Goal: Transaction & Acquisition: Purchase product/service

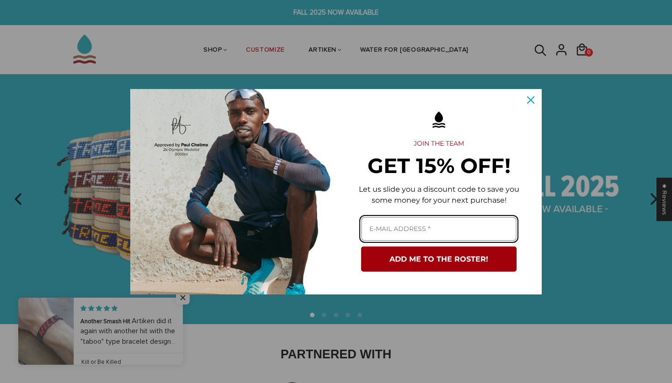
click at [435, 229] on input "Email field" at bounding box center [438, 229] width 155 height 24
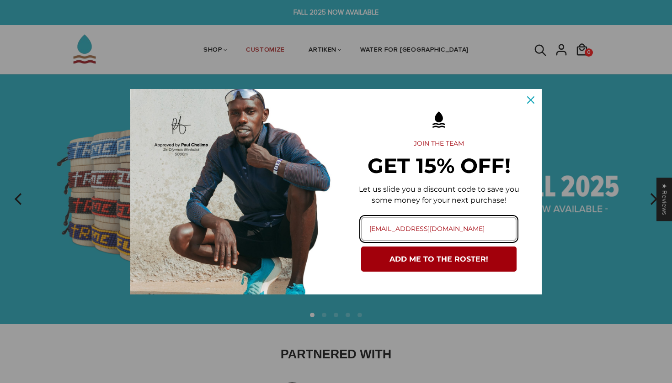
type input "[EMAIL_ADDRESS][DOMAIN_NAME]"
click at [483, 255] on button "ADD ME TO THE ROSTER!" at bounding box center [438, 259] width 155 height 25
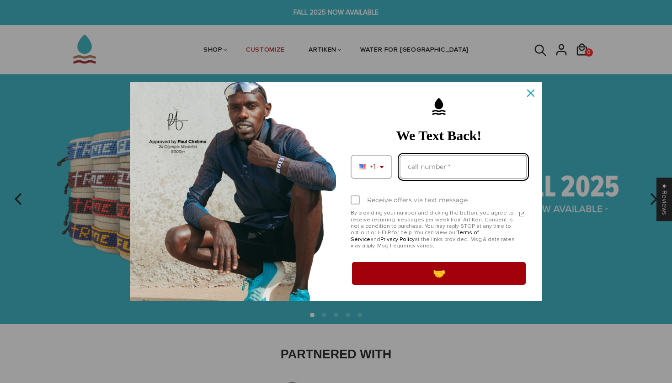
click at [467, 169] on input "Phone number field" at bounding box center [462, 167] width 127 height 24
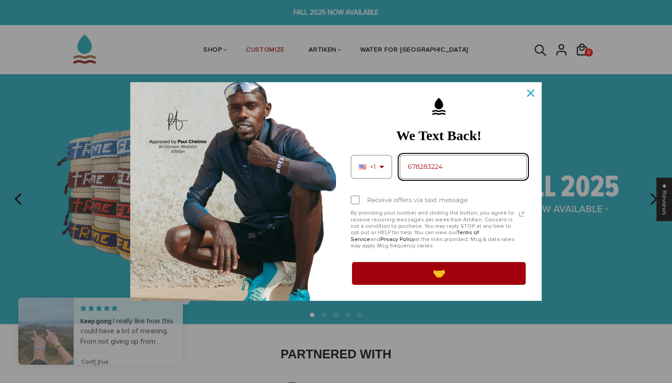
type input "6782832245"
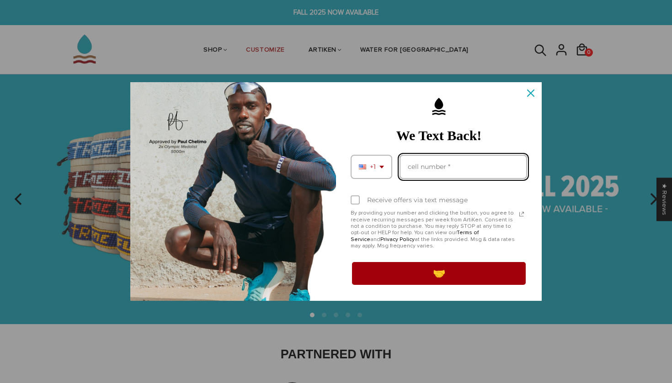
type input "6782832245"
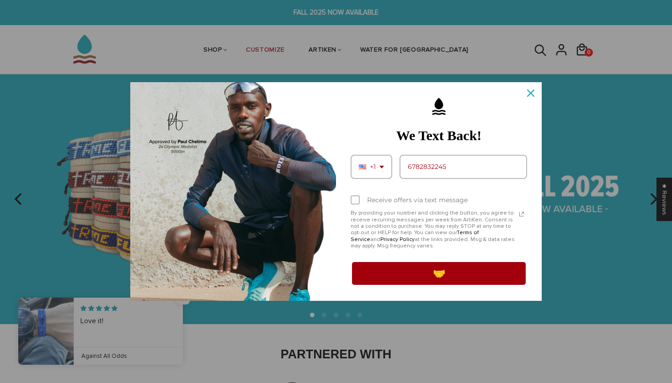
click at [416, 202] on div "Receive offers via text message" at bounding box center [417, 200] width 101 height 8
click at [356, 202] on input "Receive offers via text message" at bounding box center [353, 201] width 6 height 6
checkbox input "true"
click at [432, 275] on button "🤝" at bounding box center [438, 274] width 176 height 26
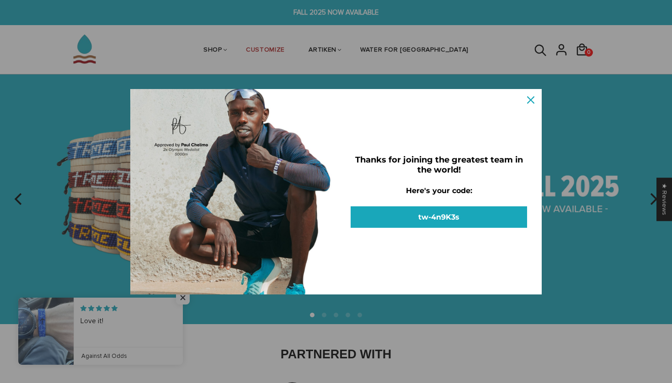
click at [422, 214] on button "tw-4n9K3s" at bounding box center [438, 217] width 176 height 21
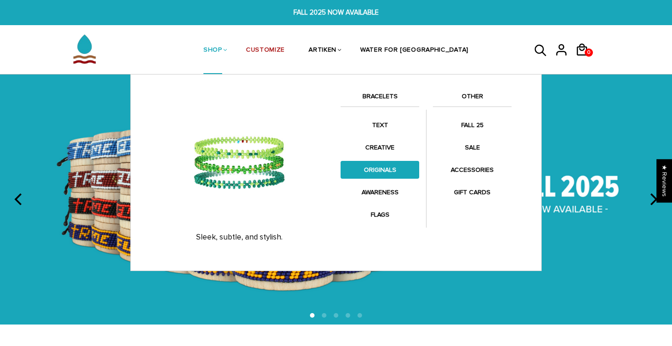
click at [397, 173] on link "ORIGINALS" at bounding box center [379, 170] width 79 height 18
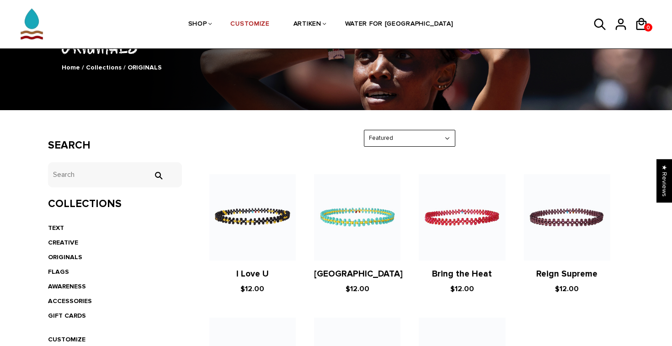
scroll to position [95, 0]
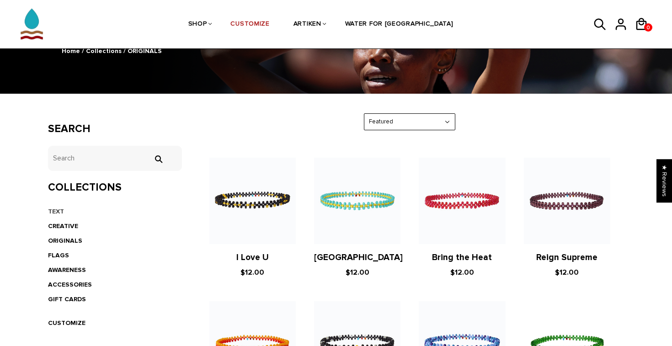
click at [54, 211] on link "TEXT" at bounding box center [56, 211] width 16 height 8
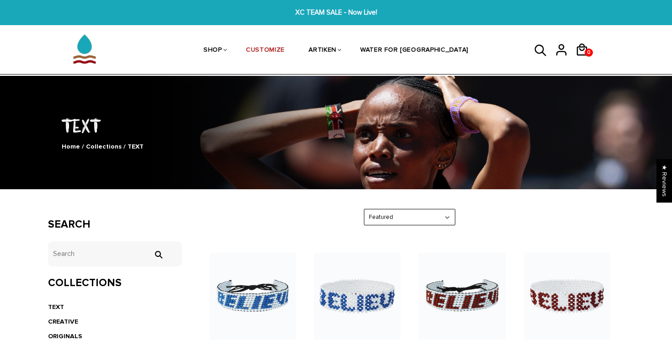
scroll to position [149, 0]
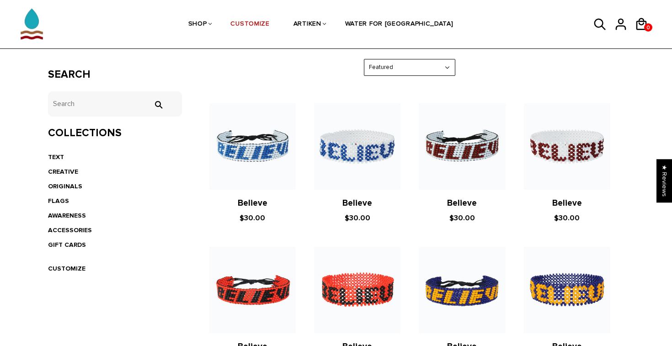
click at [470, 202] on link "Believe" at bounding box center [462, 203] width 30 height 11
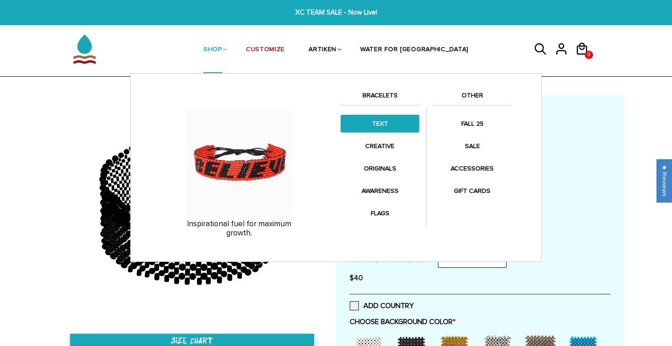
click at [371, 119] on link "TEXT" at bounding box center [379, 124] width 79 height 18
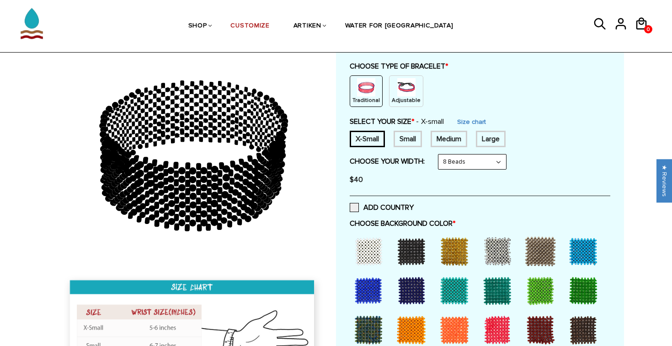
scroll to position [94, 0]
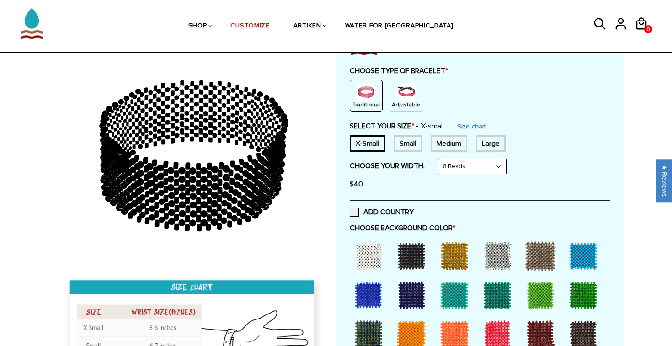
click at [417, 143] on div "Small" at bounding box center [407, 143] width 28 height 16
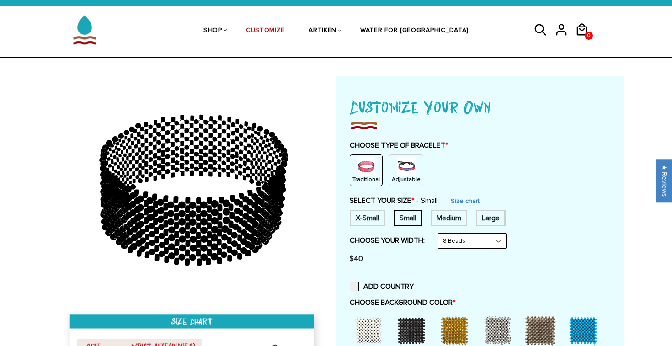
scroll to position [32, 0]
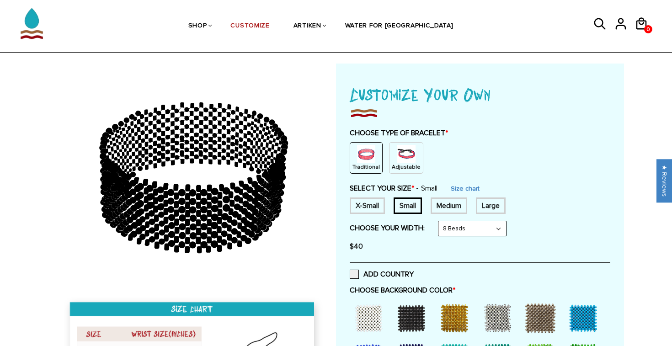
click at [401, 149] on img at bounding box center [406, 154] width 18 height 18
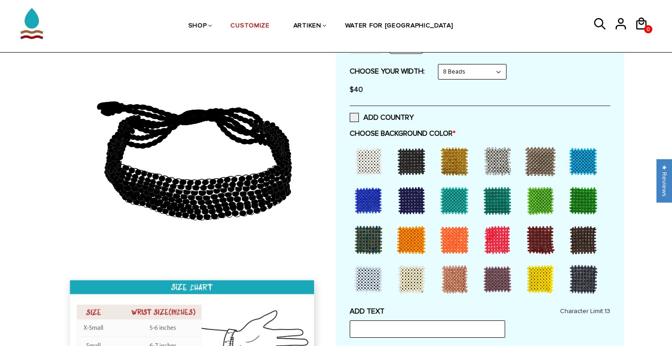
scroll to position [153, 0]
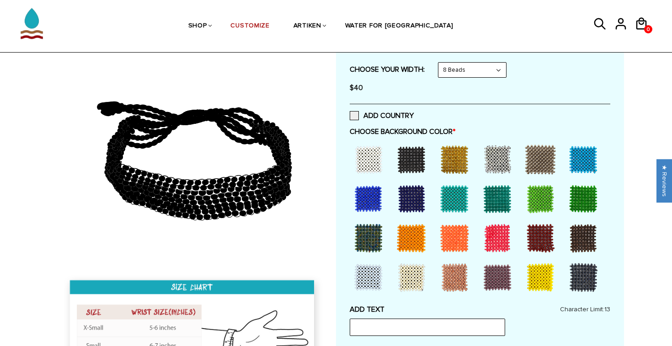
click at [375, 276] on div at bounding box center [368, 277] width 37 height 37
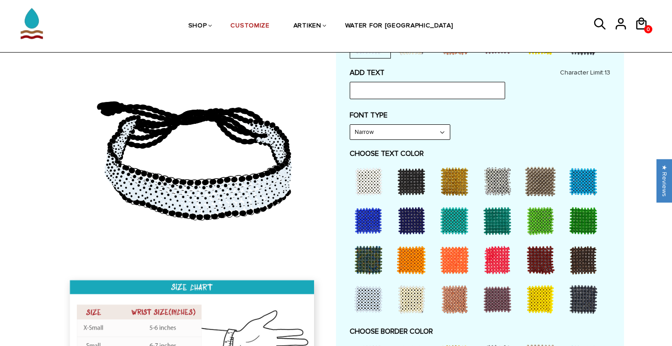
scroll to position [392, 0]
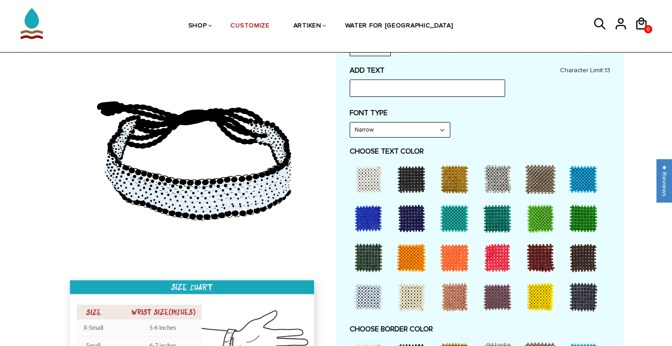
click at [540, 255] on div at bounding box center [540, 257] width 37 height 37
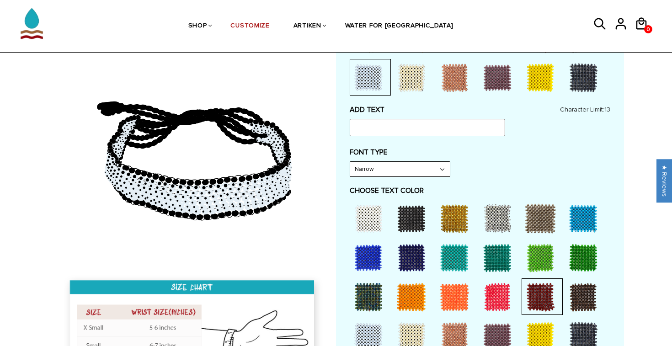
scroll to position [345, 0]
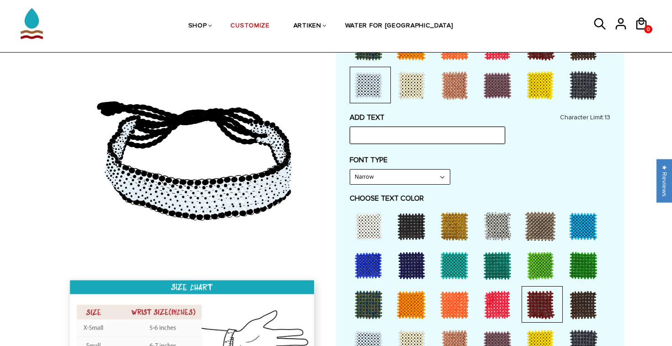
click at [430, 127] on input "text" at bounding box center [427, 135] width 155 height 17
type input "LEE FLAMES"
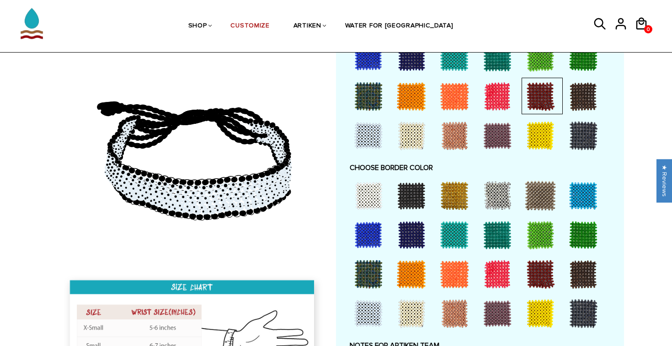
scroll to position [575, 0]
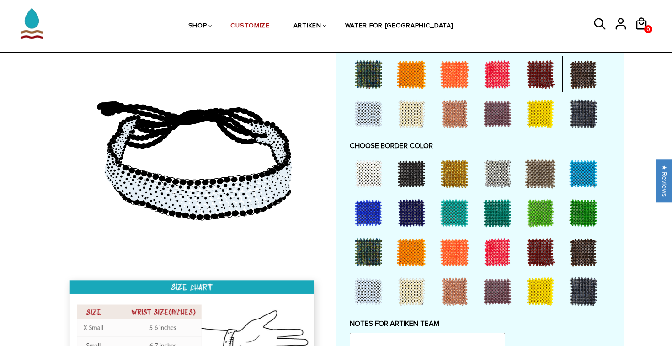
click at [541, 244] on div at bounding box center [540, 252] width 37 height 37
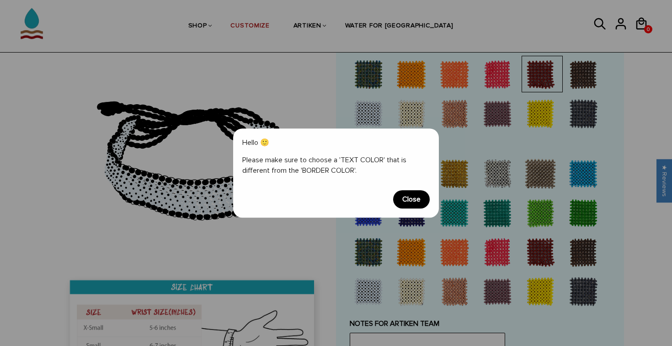
click at [413, 198] on span "Close" at bounding box center [411, 199] width 37 height 18
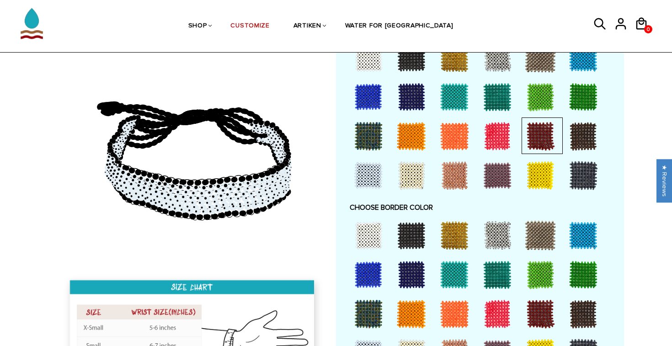
scroll to position [584, 0]
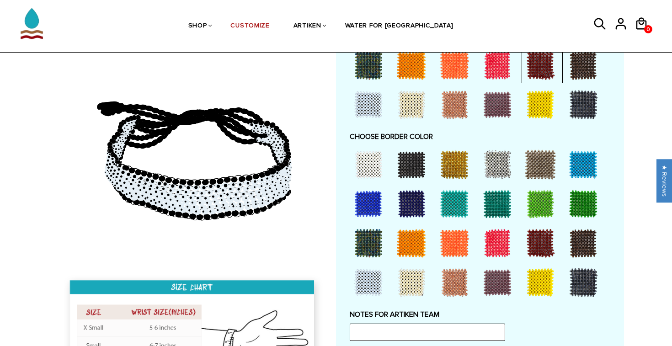
click at [539, 233] on div at bounding box center [540, 243] width 37 height 37
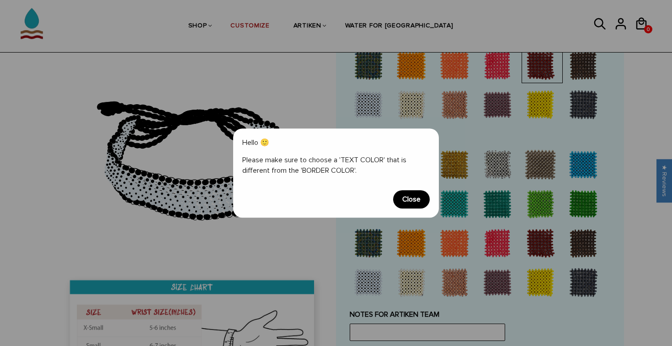
click at [410, 196] on span "Close" at bounding box center [411, 199] width 37 height 18
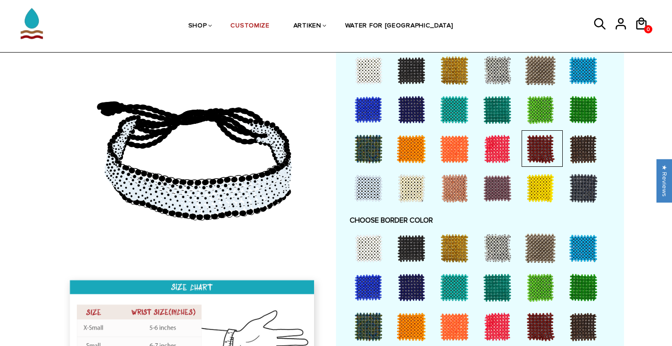
scroll to position [471, 0]
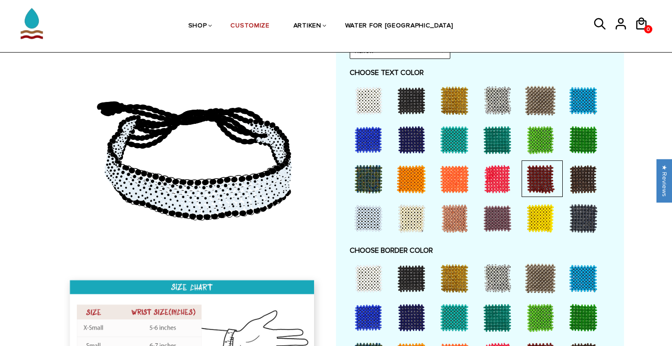
click at [402, 133] on div at bounding box center [411, 140] width 37 height 37
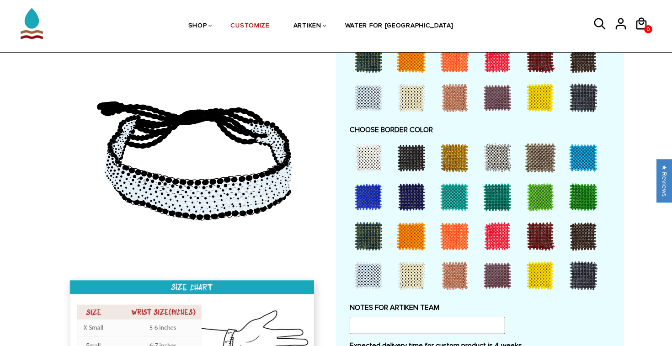
scroll to position [621, 0]
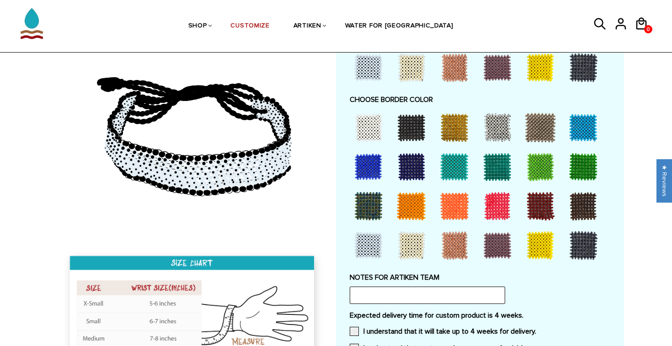
click at [538, 195] on div at bounding box center [540, 206] width 37 height 37
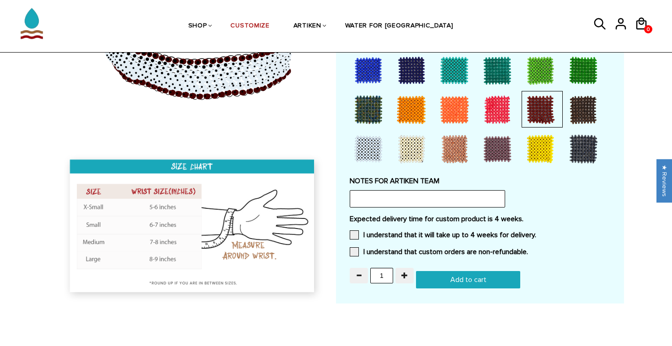
scroll to position [721, 0]
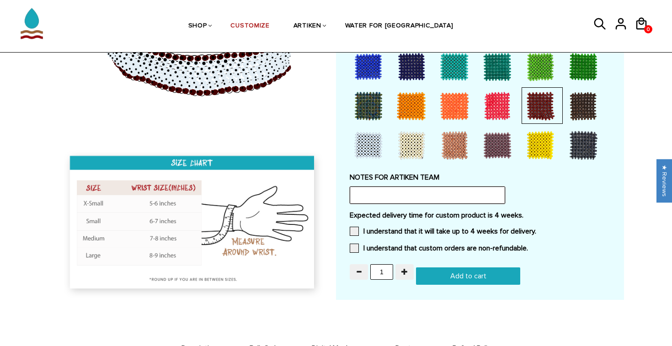
click at [368, 186] on input "text" at bounding box center [427, 194] width 155 height 17
type input "O"
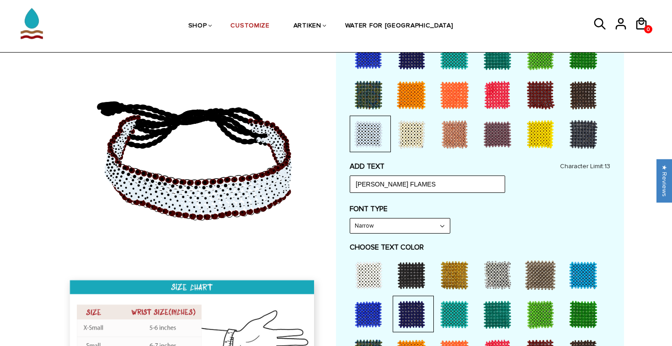
scroll to position [297, 0]
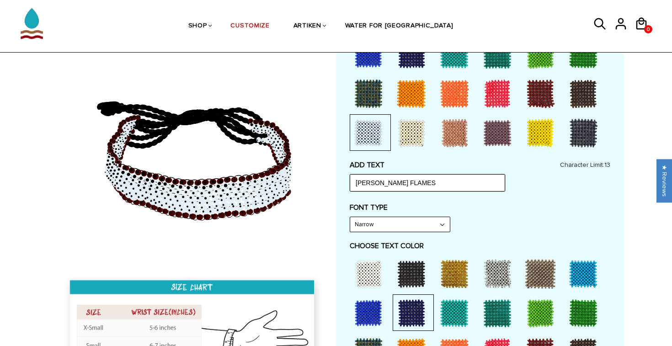
click at [436, 176] on input "LEE FLAMES" at bounding box center [427, 182] width 155 height 17
click at [371, 179] on input "LEE FLAMES" at bounding box center [427, 182] width 155 height 17
type input "FLAMES"
click at [474, 207] on label "FONT TYPE" at bounding box center [480, 207] width 260 height 9
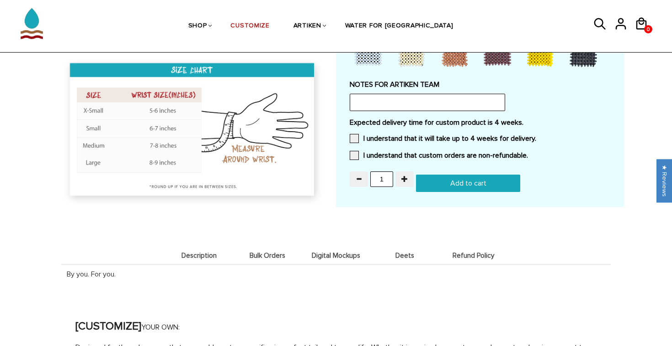
scroll to position [788, 0]
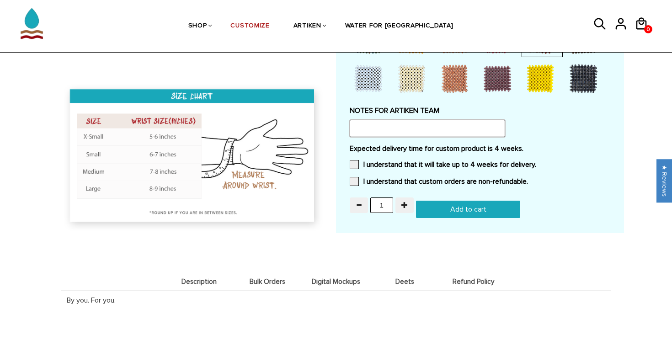
click at [408, 120] on input "text" at bounding box center [427, 128] width 155 height 17
type input "p"
type input "Possible to put "L" Logo before Flames, reference of school logo can be sent in…"
click at [382, 160] on label "I understand that it will take up to 4 weeks for delivery." at bounding box center [443, 164] width 186 height 9
click at [536, 162] on input "I understand that it will take up to 4 weeks for delivery." at bounding box center [536, 162] width 0 height 0
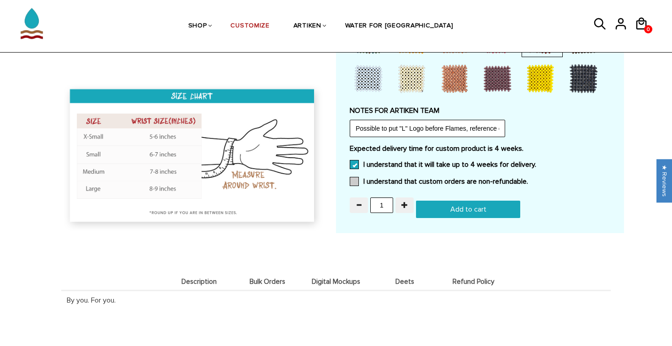
click at [382, 177] on label "I understand that custom orders are non-refundable." at bounding box center [439, 181] width 178 height 9
click at [528, 179] on input "I understand that custom orders are non-refundable." at bounding box center [528, 179] width 0 height 0
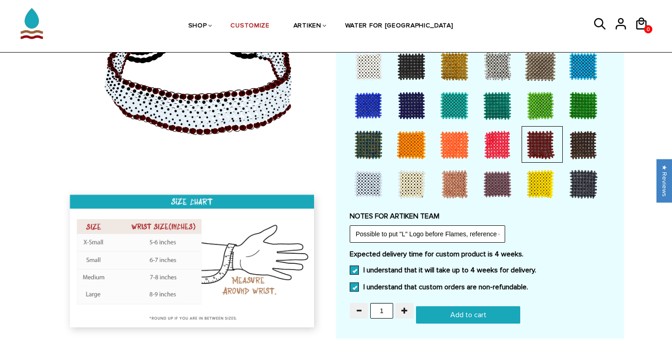
scroll to position [685, 0]
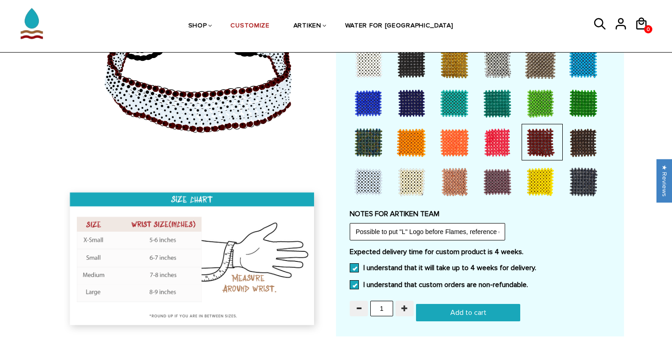
click at [407, 305] on span "button" at bounding box center [404, 308] width 6 height 6
type input "4"
click at [442, 304] on input "Add to cart" at bounding box center [468, 312] width 104 height 17
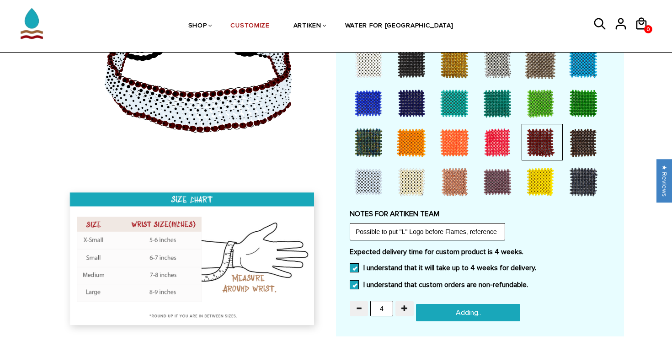
type input "Add to cart"
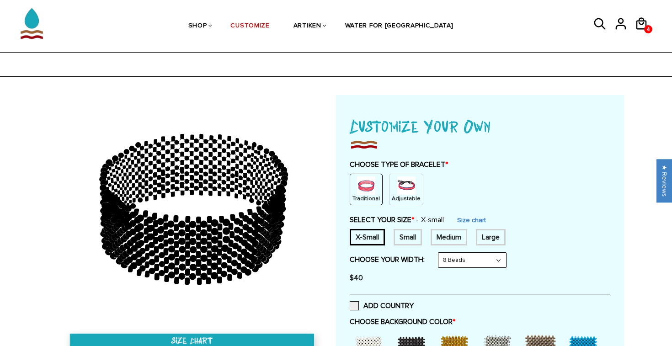
scroll to position [685, 0]
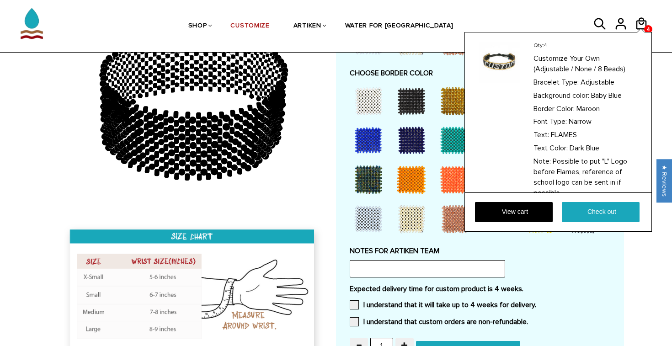
click at [643, 23] on icon at bounding box center [641, 23] width 11 height 12
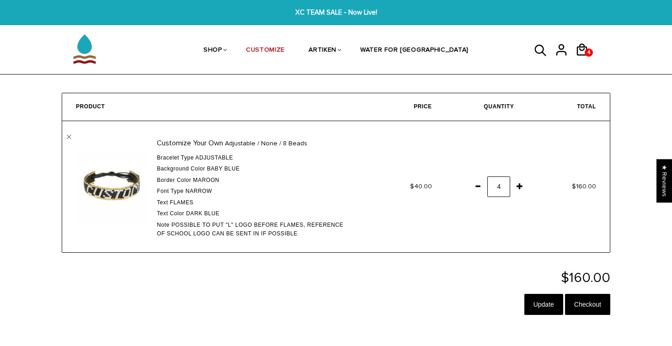
click at [311, 10] on span "XC TEAM SALE - Now Live!" at bounding box center [336, 12] width 258 height 11
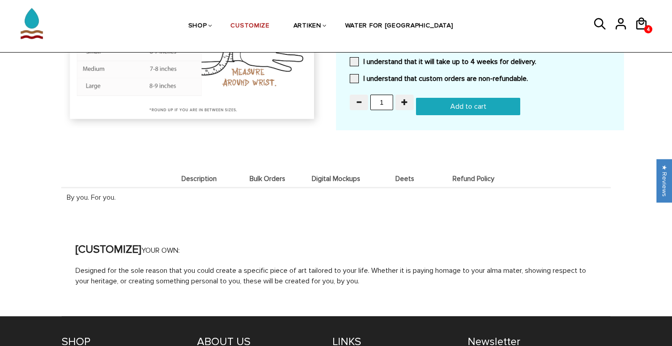
scroll to position [935, 0]
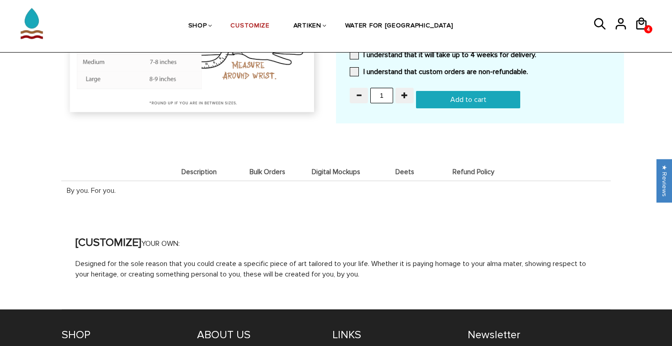
click at [213, 168] on span "Description" at bounding box center [199, 172] width 64 height 8
click at [260, 168] on span "Bulk Orders" at bounding box center [267, 172] width 64 height 8
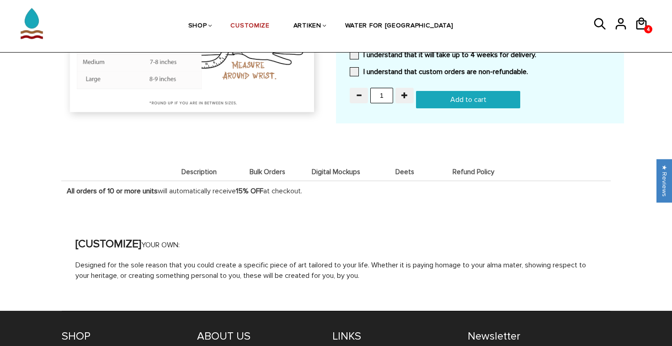
click at [338, 168] on span "Digital Mockups" at bounding box center [336, 172] width 64 height 8
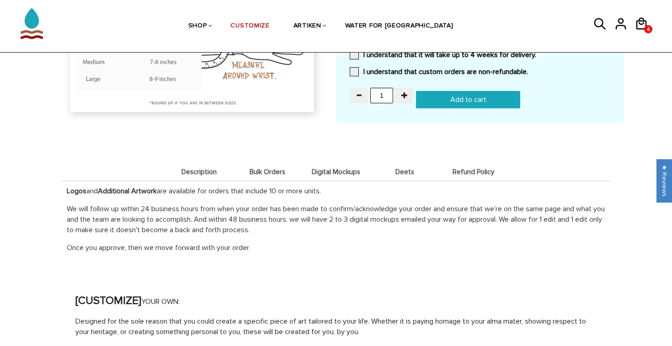
click at [408, 168] on span "Deets" at bounding box center [404, 172] width 64 height 8
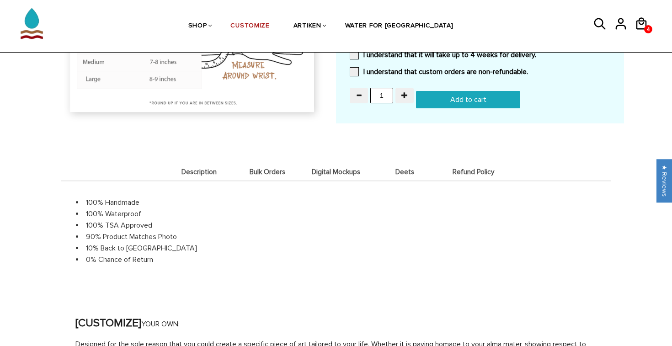
click at [351, 168] on span "Digital Mockups" at bounding box center [336, 172] width 64 height 8
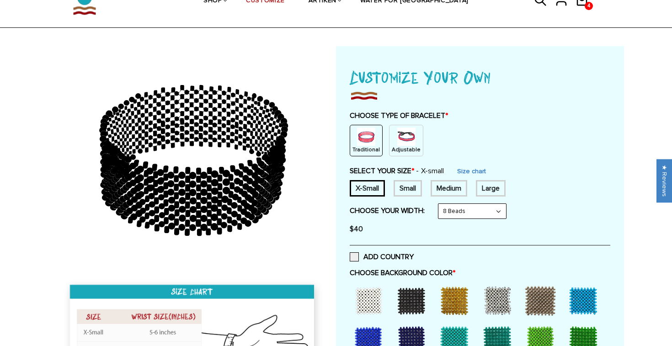
scroll to position [14, 0]
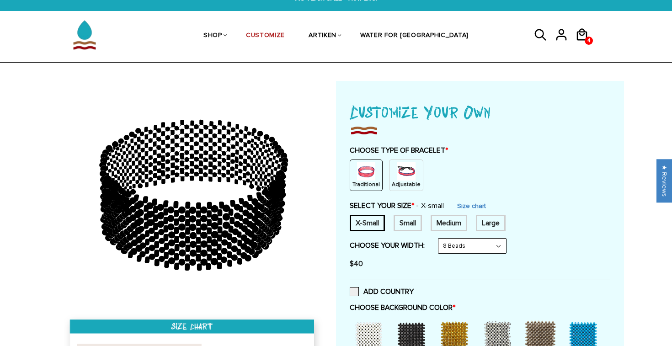
click at [404, 178] on img at bounding box center [406, 171] width 18 height 18
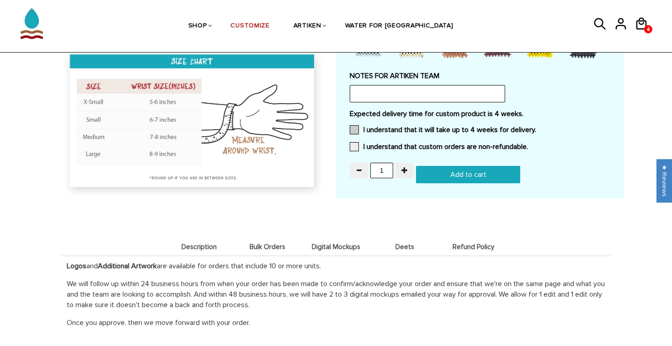
scroll to position [813, 0]
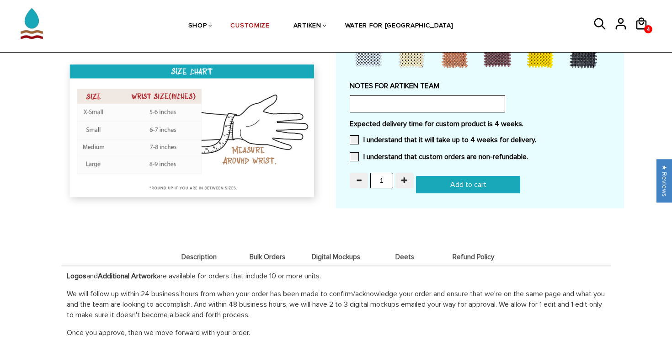
click at [401, 173] on button "button" at bounding box center [404, 181] width 18 height 16
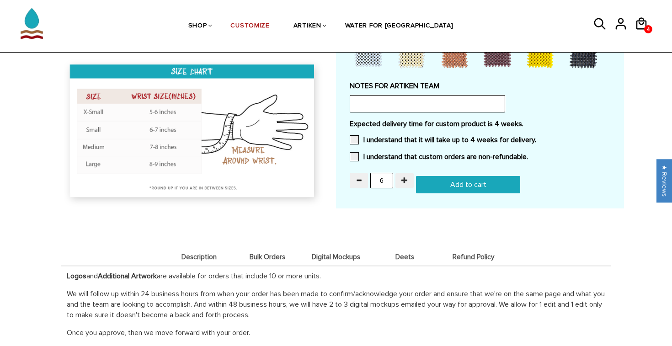
click at [401, 173] on button "button" at bounding box center [404, 181] width 18 height 16
type input "10"
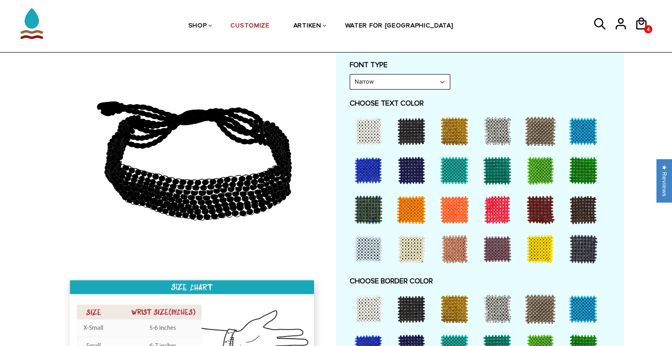
scroll to position [421, 0]
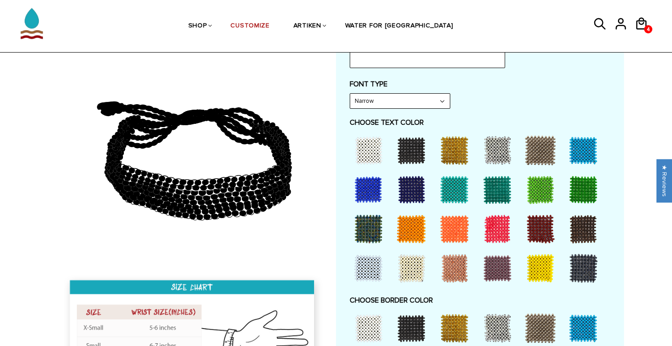
click at [371, 144] on div at bounding box center [368, 150] width 37 height 37
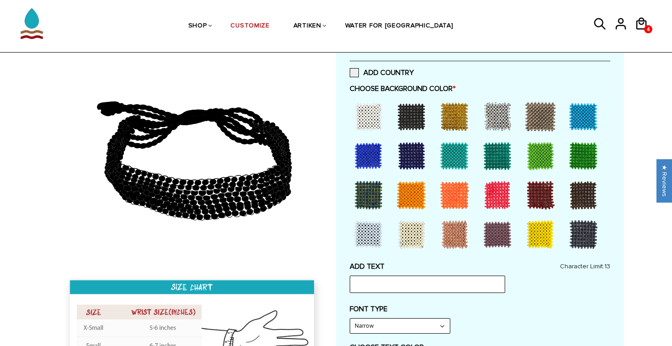
scroll to position [195, 0]
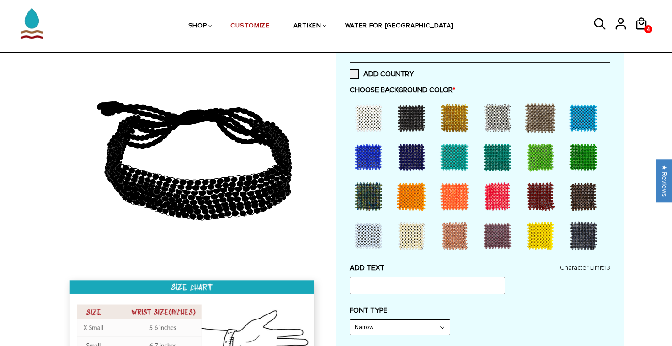
click at [362, 116] on div at bounding box center [368, 118] width 37 height 37
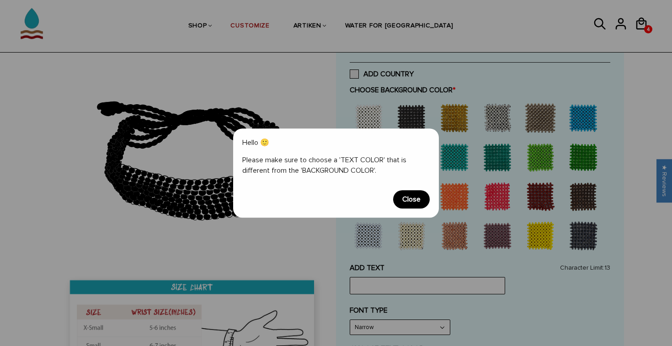
click at [426, 203] on span "Close" at bounding box center [411, 199] width 37 height 18
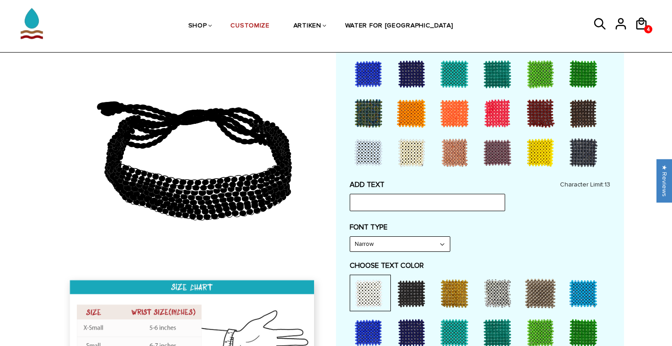
scroll to position [305, 0]
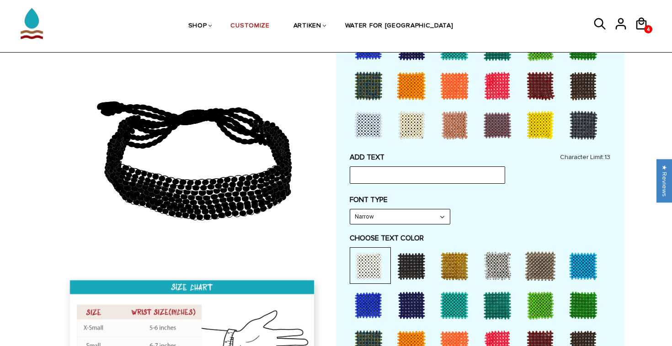
click at [409, 250] on div at bounding box center [411, 266] width 37 height 37
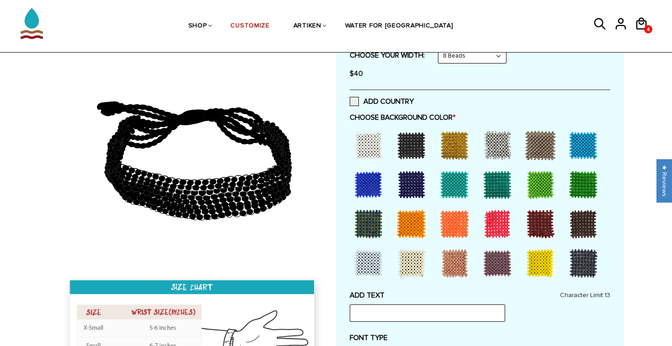
scroll to position [145, 0]
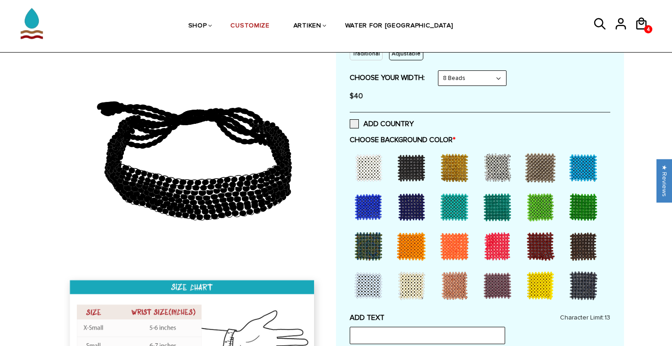
click at [372, 169] on div at bounding box center [368, 167] width 37 height 37
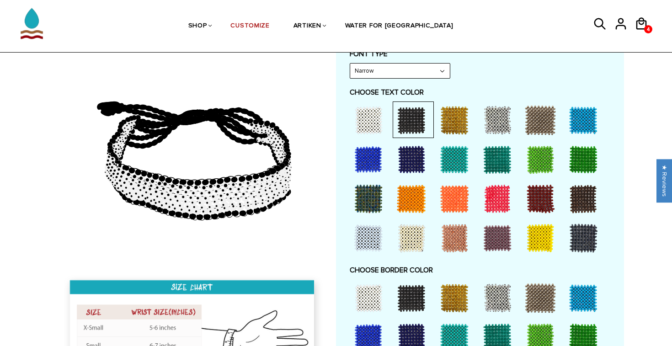
scroll to position [450, 0]
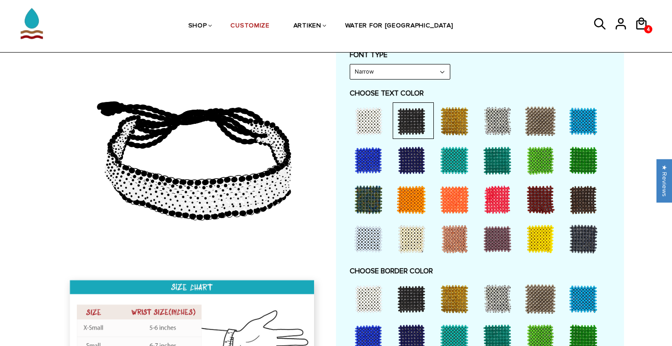
click at [535, 198] on div at bounding box center [540, 199] width 37 height 37
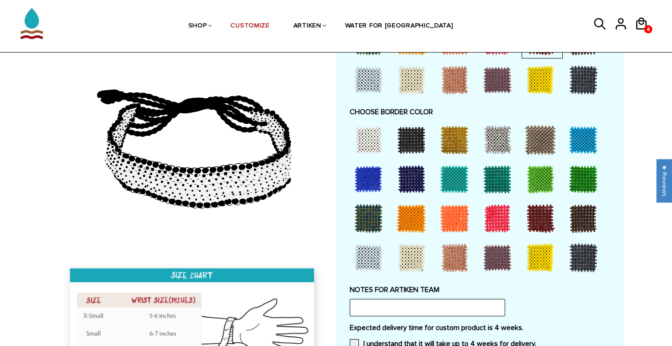
scroll to position [624, 0]
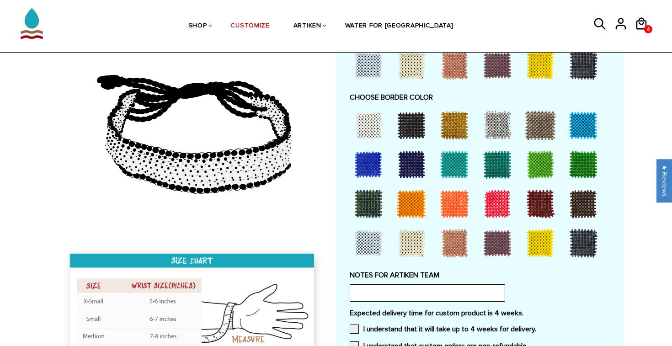
click at [539, 201] on div at bounding box center [540, 204] width 37 height 37
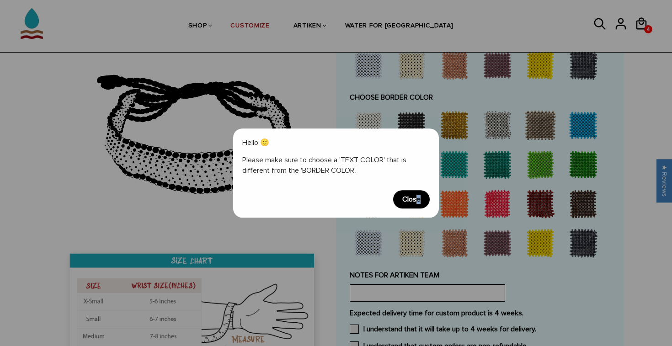
click at [418, 199] on span "Close" at bounding box center [411, 199] width 37 height 18
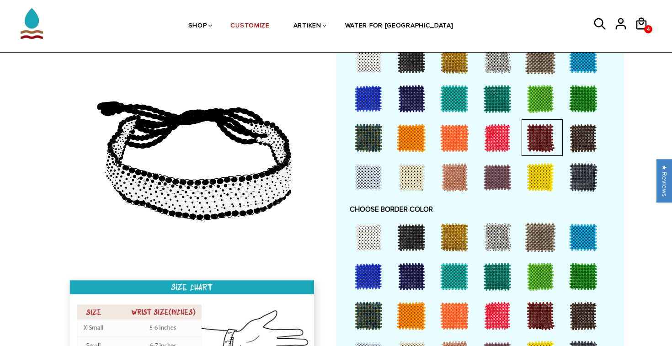
scroll to position [496, 0]
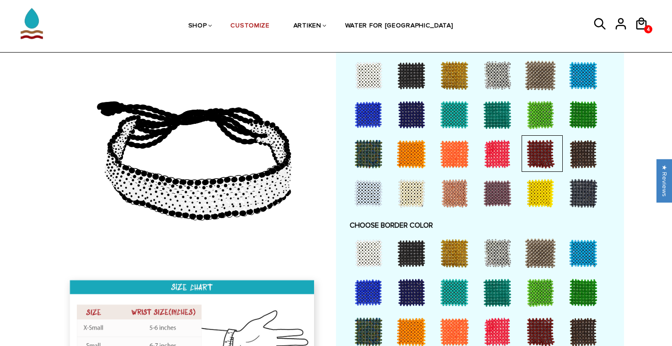
click at [407, 101] on div at bounding box center [411, 114] width 37 height 37
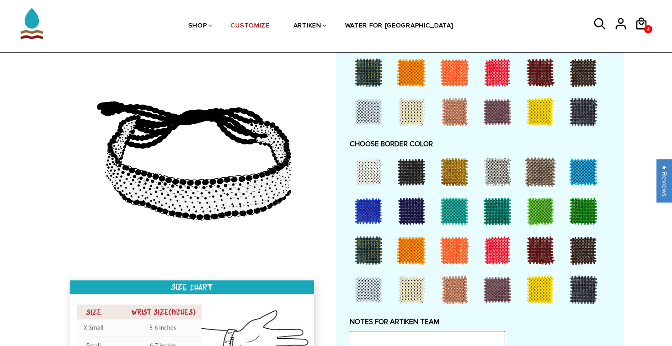
click at [536, 248] on div at bounding box center [540, 250] width 37 height 37
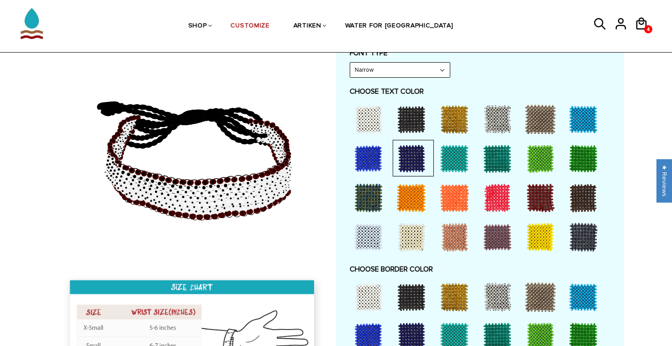
scroll to position [451, 0]
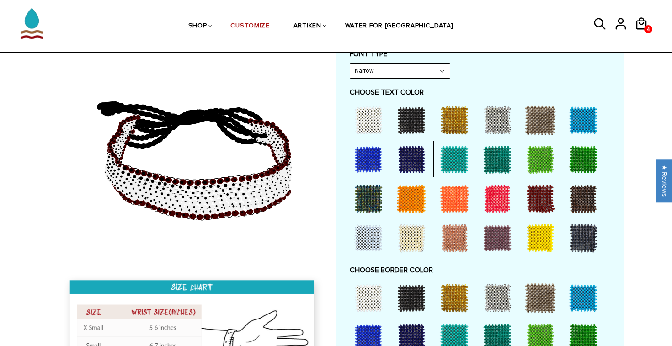
click at [541, 188] on div at bounding box center [540, 198] width 37 height 37
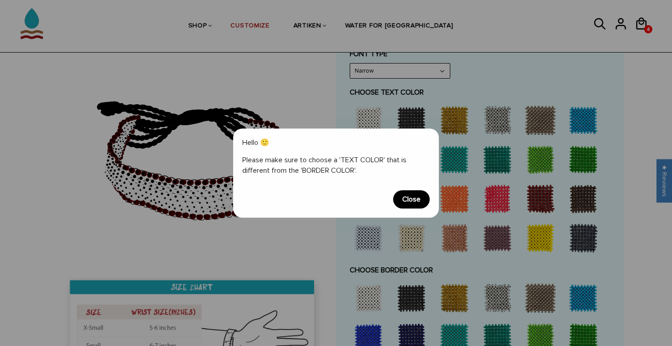
click at [409, 192] on span "Close" at bounding box center [411, 199] width 37 height 18
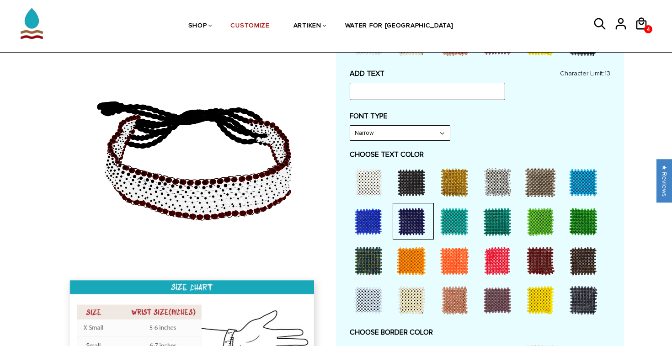
scroll to position [383, 0]
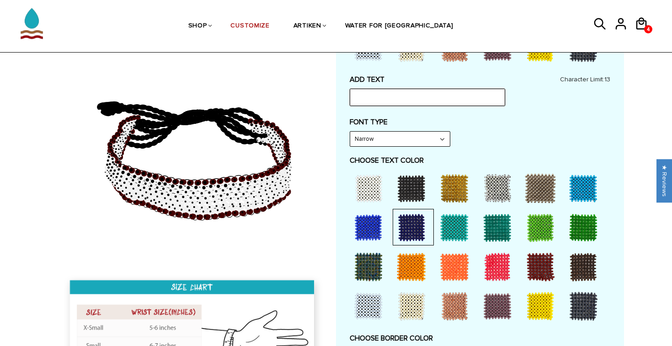
click at [408, 95] on input "text" at bounding box center [427, 97] width 155 height 17
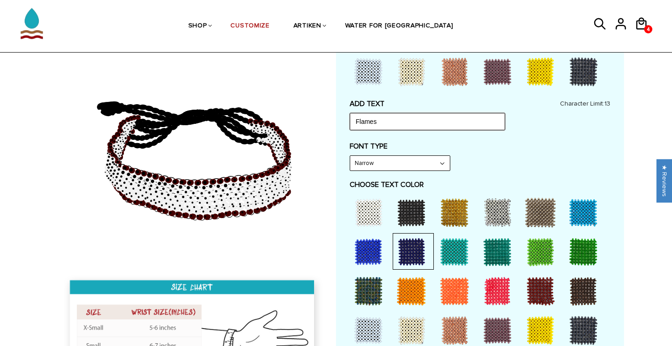
type input "Flames"
click at [501, 157] on div "FONT TYPE Narrow Narrow Bold" at bounding box center [480, 156] width 260 height 29
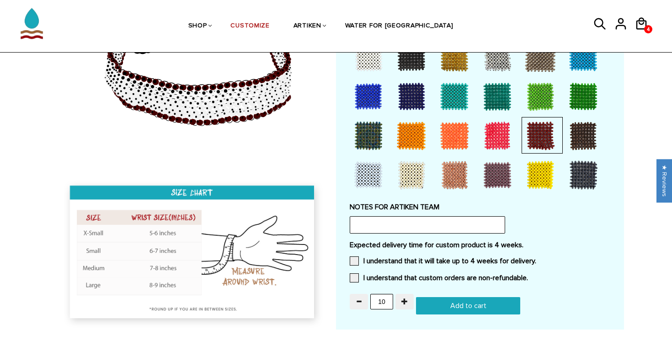
scroll to position [701, 0]
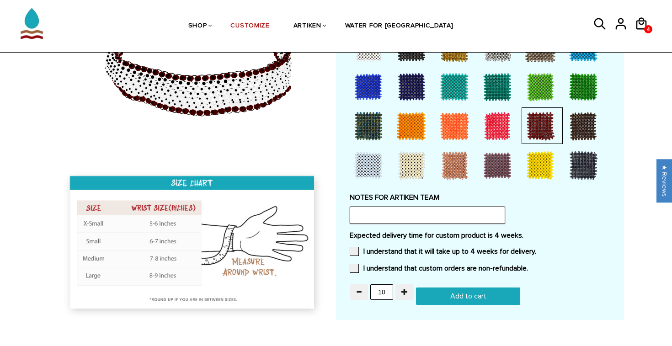
click at [393, 207] on input "text" at bounding box center [427, 215] width 155 height 17
type input "Would like to add logo, can be sent if possible"
click at [545, 196] on div "NOTES FOR ARTIKEN TEAM Would like to add logo, can be sent if possible" at bounding box center [480, 208] width 260 height 31
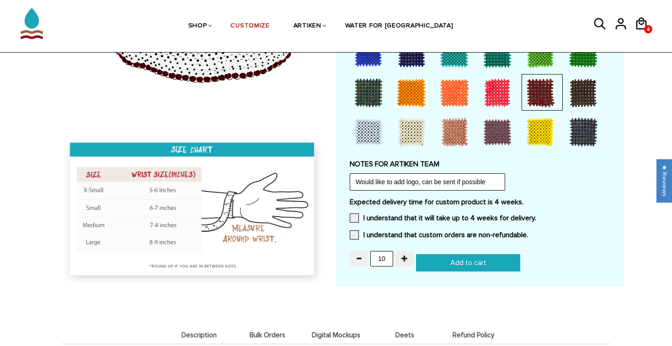
scroll to position [741, 0]
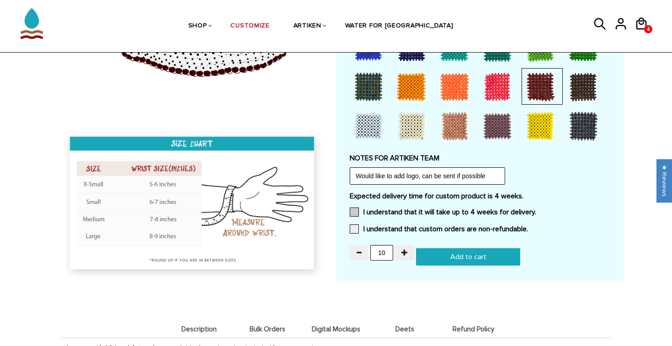
click at [502, 207] on label "I understand that it will take up to 4 weeks for delivery." at bounding box center [443, 211] width 186 height 9
click at [536, 209] on input "I understand that it will take up to 4 weeks for delivery." at bounding box center [536, 209] width 0 height 0
click at [502, 212] on div "Expected delivery time for custom product is 4 weeks. I understand that it will…" at bounding box center [480, 215] width 260 height 48
click at [502, 224] on label "I understand that custom orders are non-refundable." at bounding box center [439, 228] width 178 height 9
click at [528, 226] on input "I understand that custom orders are non-refundable." at bounding box center [528, 226] width 0 height 0
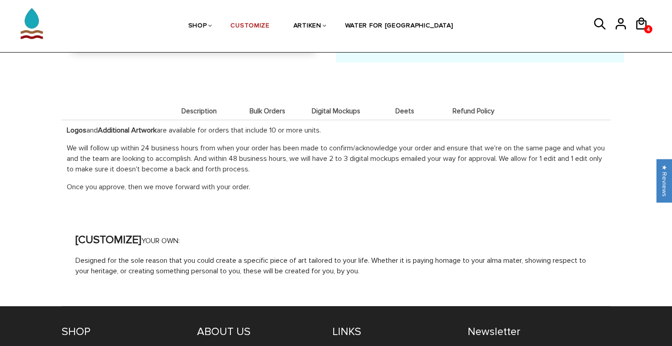
scroll to position [967, 0]
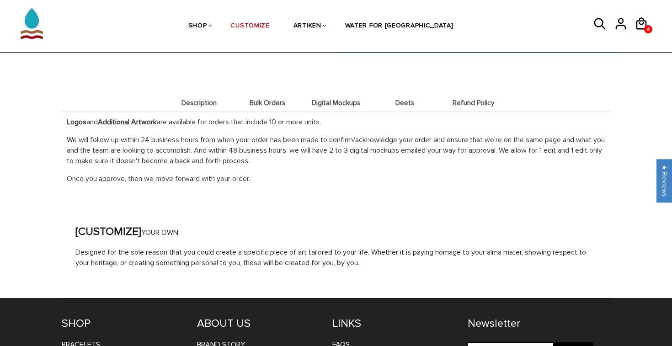
click at [273, 99] on span "Bulk Orders" at bounding box center [267, 103] width 64 height 8
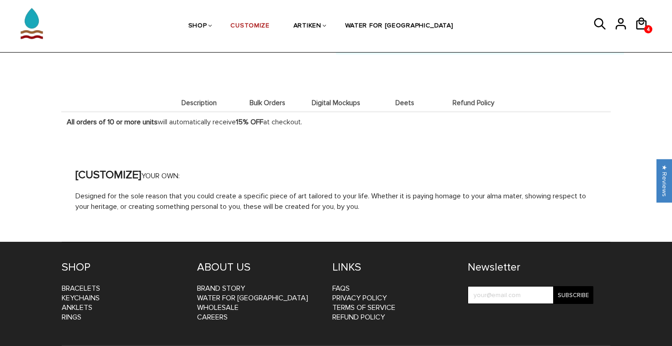
click at [192, 94] on li "Description" at bounding box center [198, 103] width 69 height 18
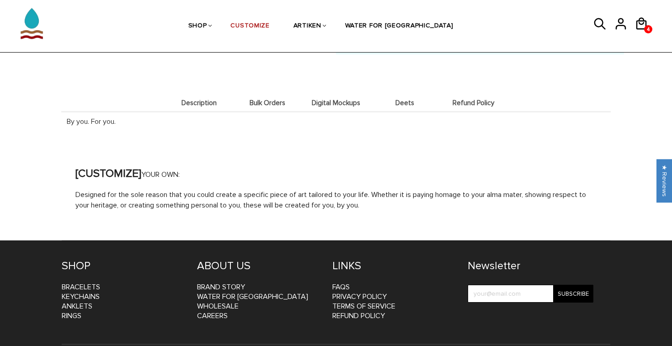
click at [264, 99] on span "Bulk Orders" at bounding box center [267, 103] width 64 height 8
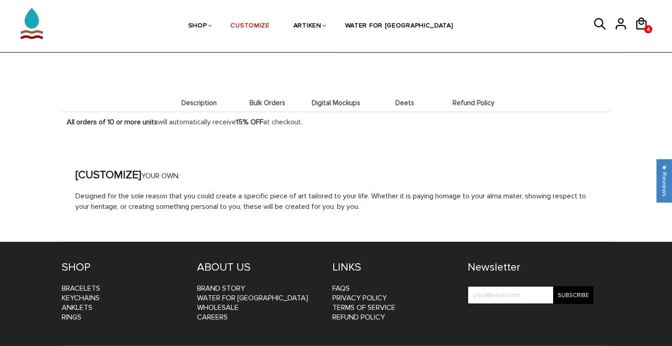
click at [337, 99] on span "Digital Mockups" at bounding box center [336, 103] width 64 height 8
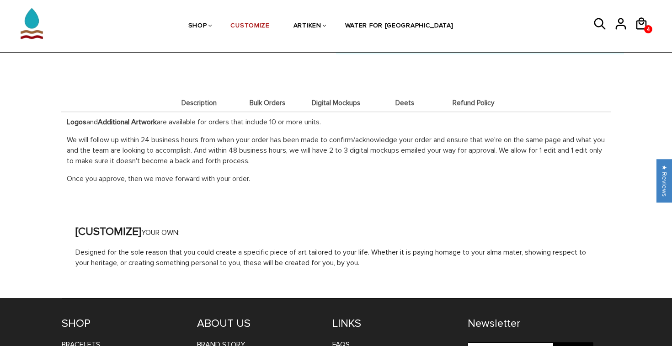
click at [399, 99] on span "Deets" at bounding box center [404, 103] width 64 height 8
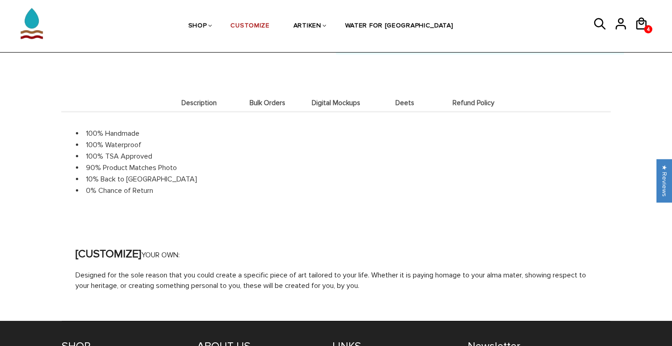
click at [480, 99] on span "Refund Policy" at bounding box center [473, 103] width 64 height 8
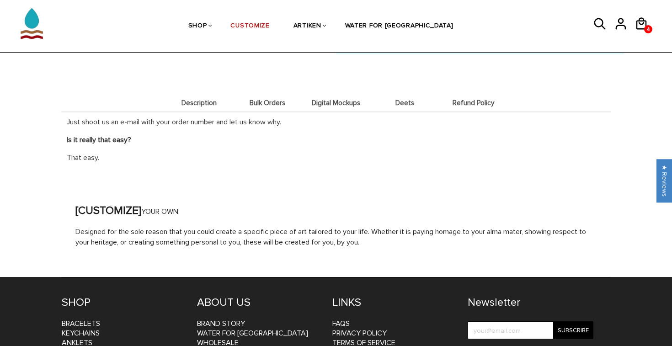
click at [269, 96] on li "Bulk Orders" at bounding box center [267, 103] width 69 height 18
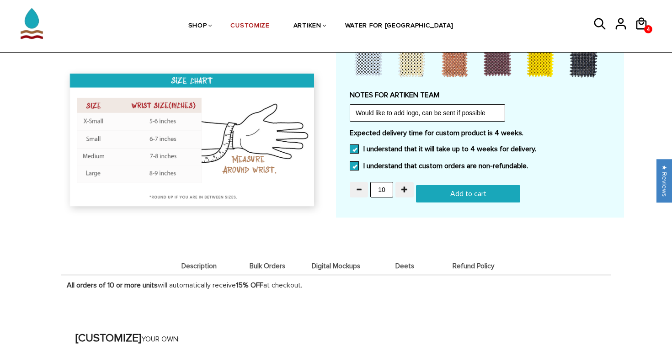
scroll to position [791, 0]
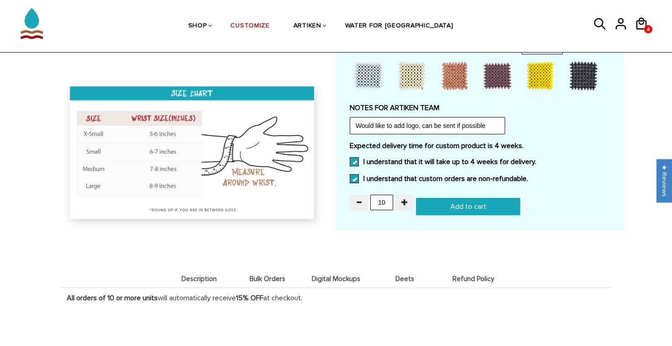
click at [481, 198] on input "Add to cart" at bounding box center [468, 206] width 104 height 17
type input "Add to cart"
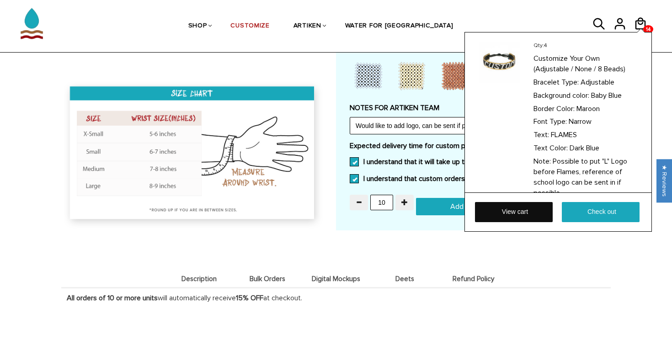
click at [516, 214] on link "View cart" at bounding box center [514, 212] width 78 height 20
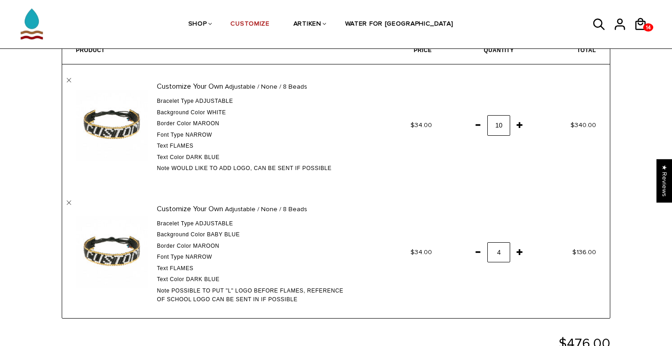
scroll to position [57, 0]
click at [476, 248] on span at bounding box center [478, 251] width 16 height 16
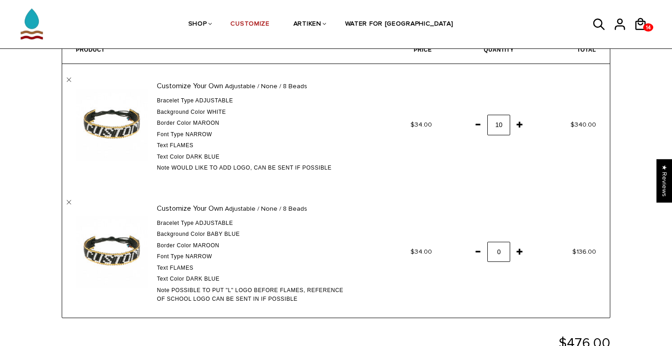
click at [582, 208] on td "$136.00" at bounding box center [568, 251] width 82 height 131
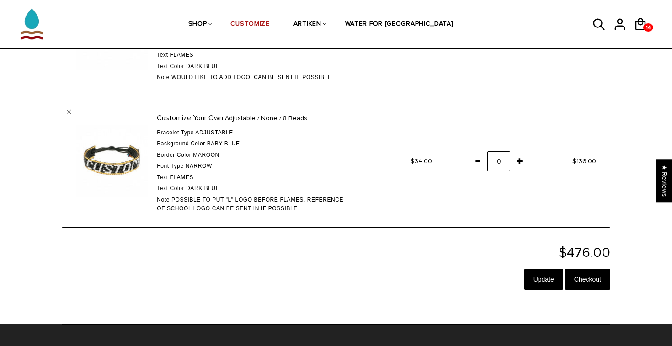
scroll to position [147, 0]
click at [507, 246] on p "$476.00" at bounding box center [336, 253] width 548 height 14
click at [538, 272] on input "Update" at bounding box center [543, 279] width 39 height 21
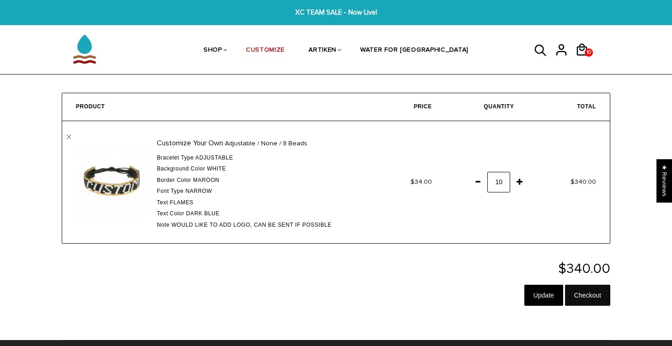
click at [575, 288] on input "Checkout" at bounding box center [587, 295] width 45 height 21
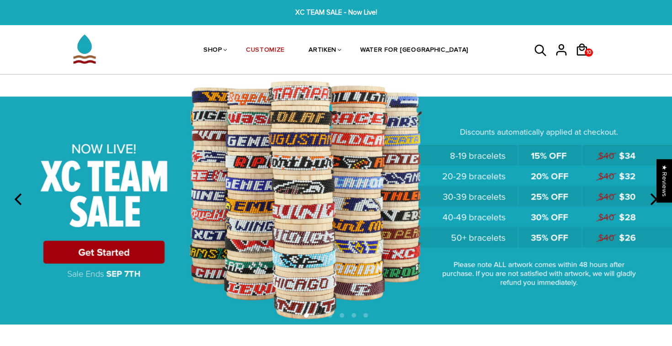
click at [652, 201] on icon "next" at bounding box center [653, 199] width 12 height 12
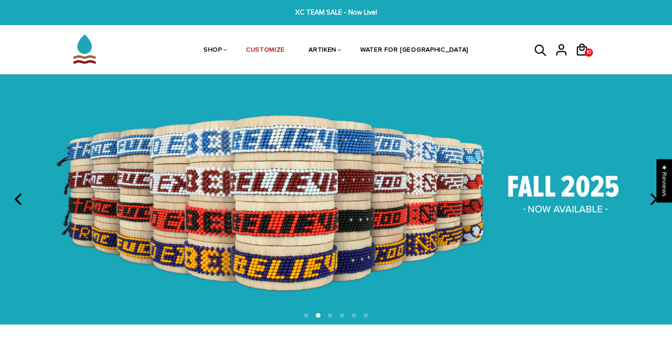
click at [652, 201] on icon "next" at bounding box center [653, 199] width 12 height 12
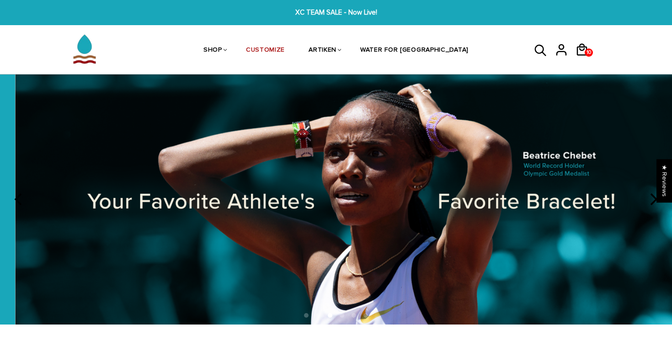
click at [652, 201] on icon "next" at bounding box center [653, 199] width 12 height 12
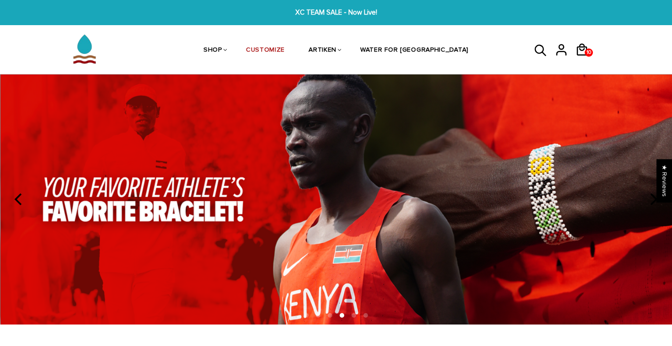
click at [652, 201] on icon "next" at bounding box center [653, 199] width 12 height 12
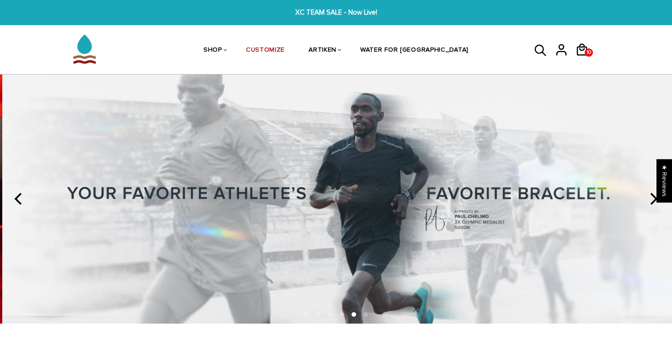
click at [652, 201] on icon "next" at bounding box center [653, 199] width 12 height 12
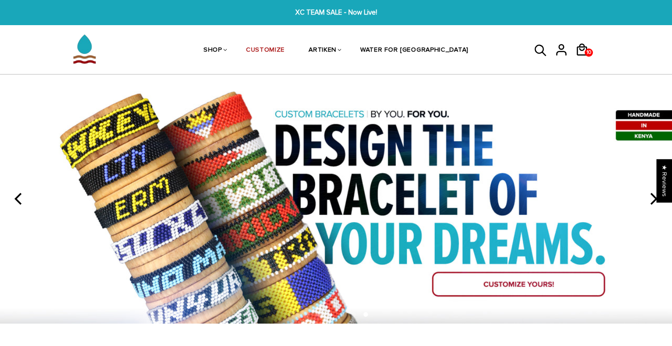
click at [652, 201] on icon "next" at bounding box center [653, 199] width 12 height 12
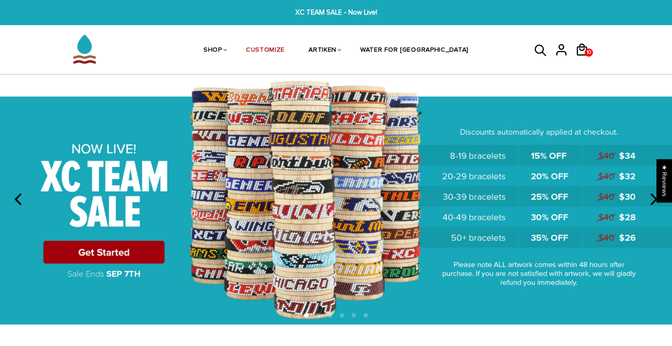
click at [652, 201] on icon "next" at bounding box center [653, 199] width 12 height 12
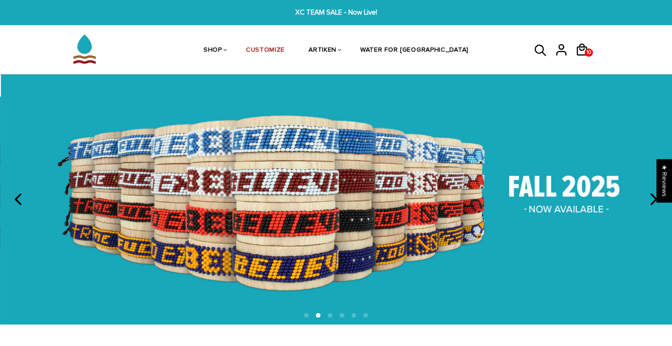
click at [652, 201] on icon "next" at bounding box center [653, 199] width 12 height 12
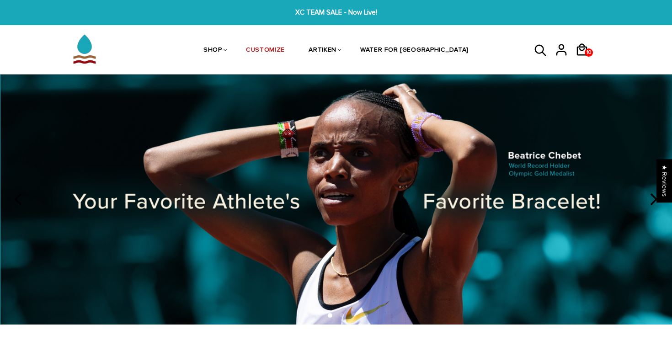
click at [652, 201] on icon "next" at bounding box center [653, 199] width 12 height 12
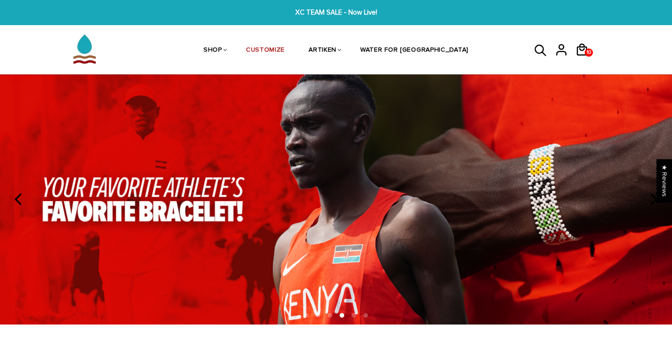
click at [652, 201] on icon "next" at bounding box center [653, 199] width 12 height 12
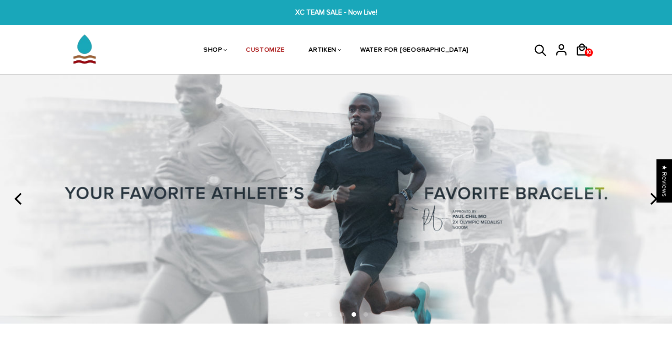
click at [652, 201] on icon "next" at bounding box center [653, 199] width 12 height 12
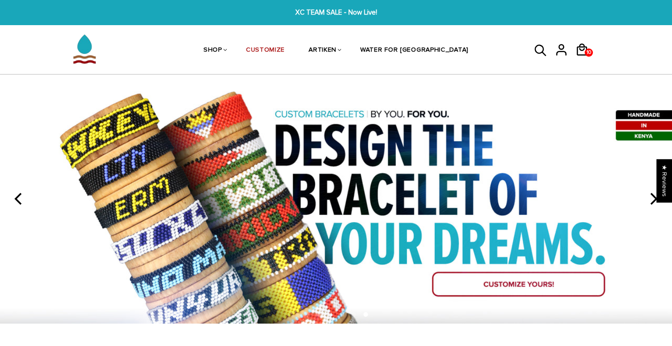
click at [652, 201] on icon "next" at bounding box center [653, 199] width 12 height 12
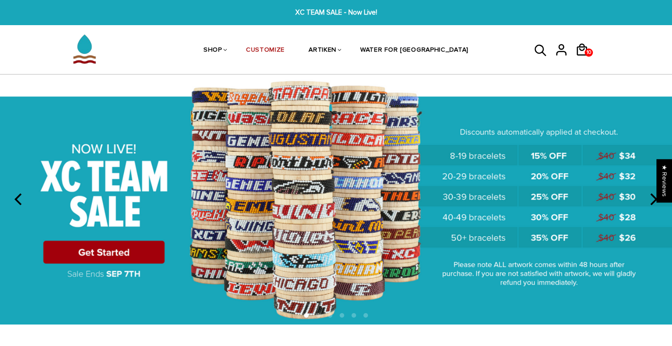
click at [652, 201] on icon "next" at bounding box center [653, 199] width 12 height 12
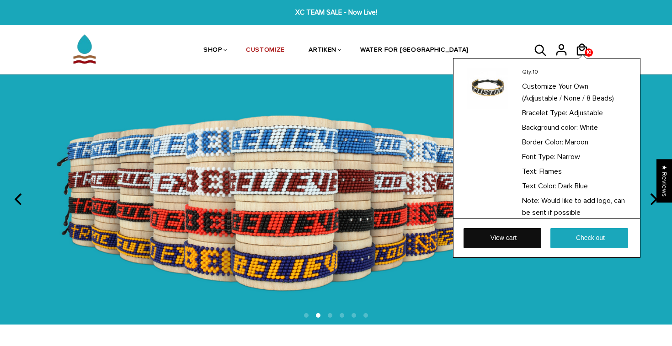
click at [524, 237] on link "View cart" at bounding box center [502, 238] width 78 height 20
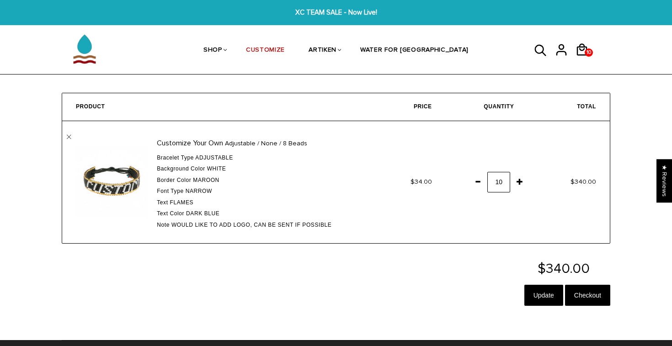
click at [478, 181] on span at bounding box center [478, 181] width 16 height 16
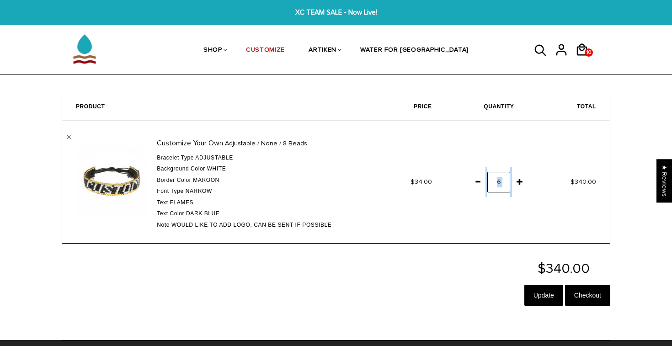
click at [478, 181] on span at bounding box center [478, 181] width 16 height 16
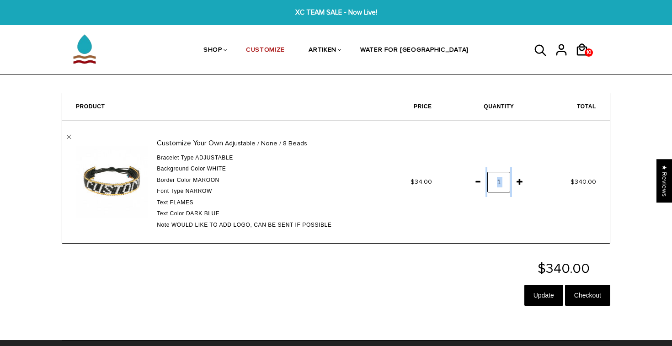
click at [478, 181] on span at bounding box center [478, 181] width 16 height 16
click at [540, 293] on input "Update" at bounding box center [543, 295] width 39 height 21
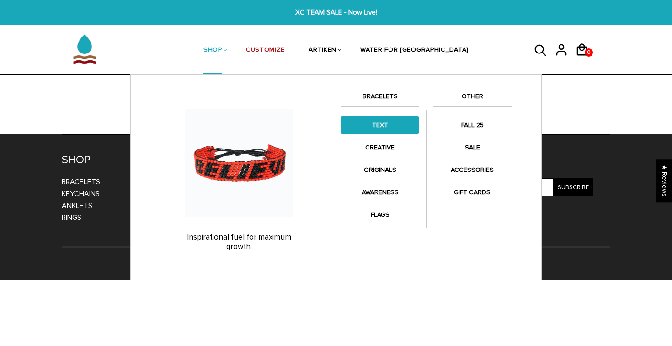
click at [379, 122] on link "TEXT" at bounding box center [379, 125] width 79 height 18
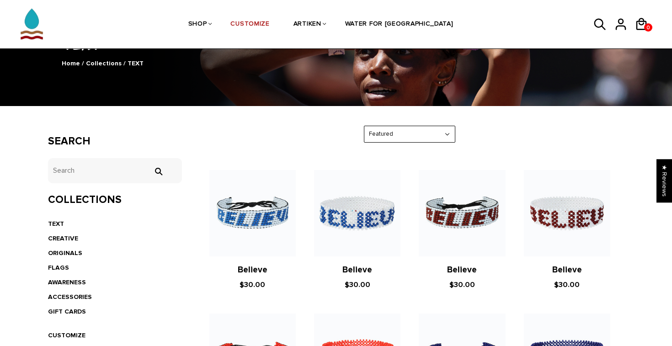
scroll to position [82, 0]
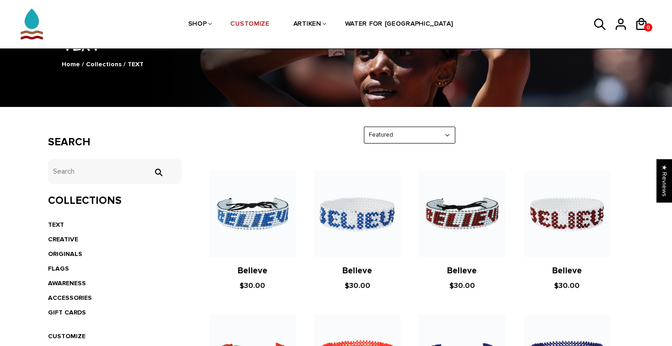
click at [477, 267] on link "Believe" at bounding box center [462, 270] width 30 height 11
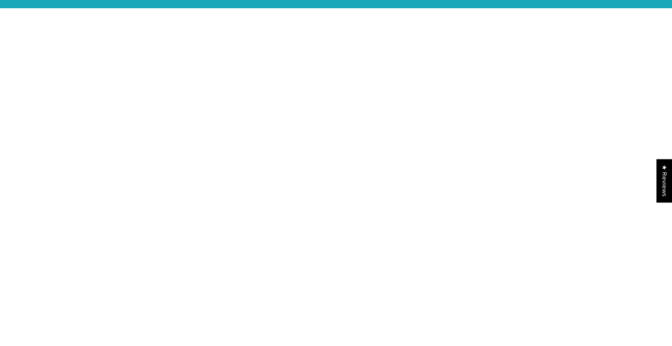
scroll to position [26, 0]
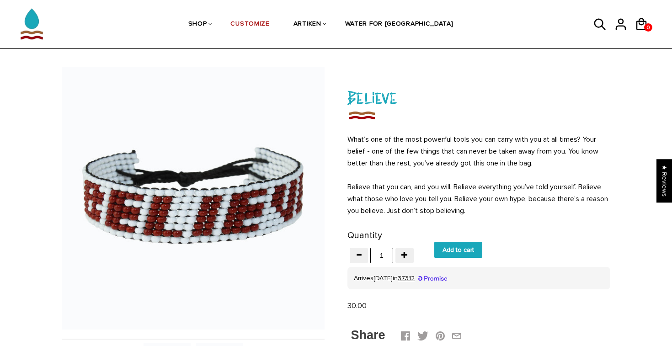
click at [455, 249] on input "Add to cart" at bounding box center [458, 250] width 48 height 16
type input "Add to cart"
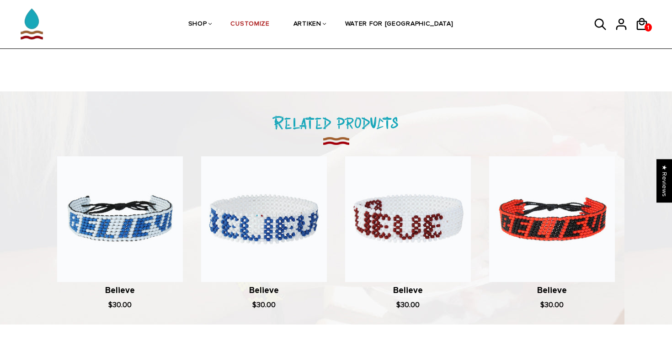
scroll to position [497, 0]
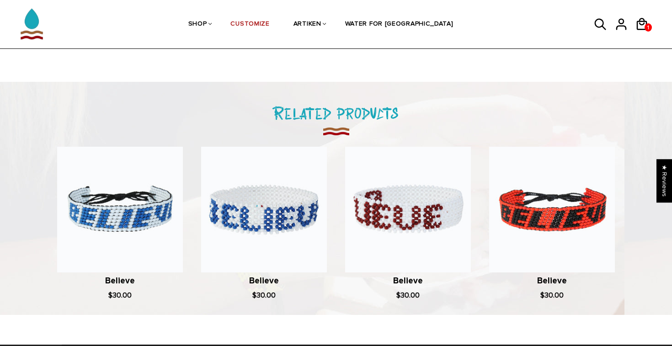
click at [436, 188] on img at bounding box center [408, 210] width 126 height 126
